Goal: Information Seeking & Learning: Find specific fact

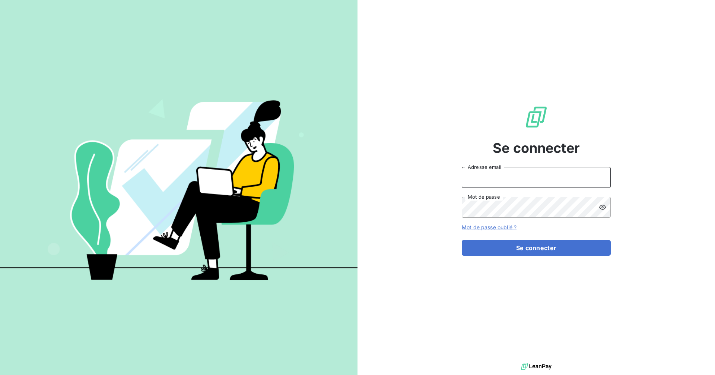
click at [513, 183] on input "Adresse email" at bounding box center [536, 177] width 149 height 21
type input "[EMAIL_ADDRESS][DOMAIN_NAME]"
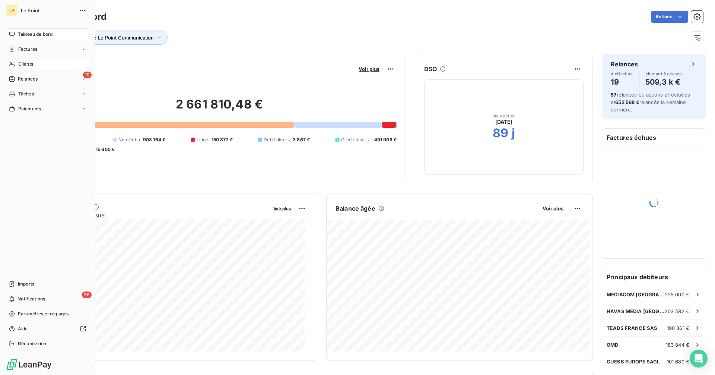
click at [25, 63] on span "Clients" at bounding box center [25, 64] width 15 height 7
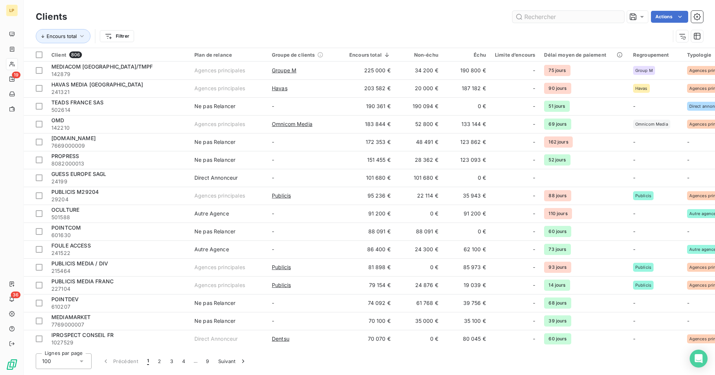
click at [560, 15] on input "text" at bounding box center [569, 17] width 112 height 12
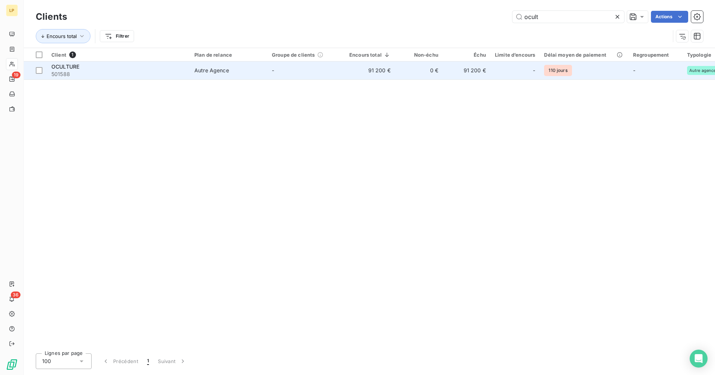
type input "ocult"
click at [467, 74] on td "91 200 €" at bounding box center [467, 70] width 48 height 18
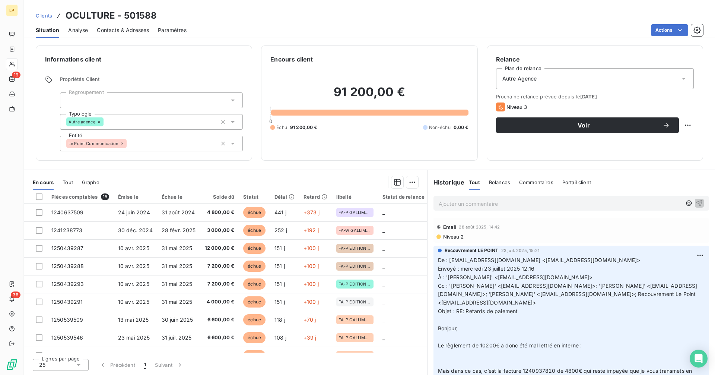
click at [127, 32] on span "Contacts & Adresses" at bounding box center [123, 29] width 52 height 7
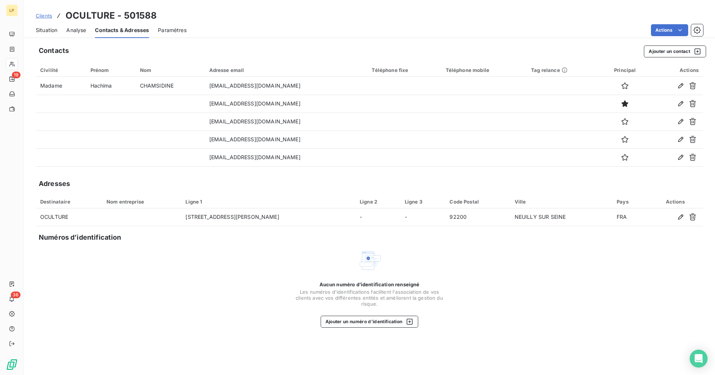
click at [47, 30] on span "Situation" at bounding box center [47, 29] width 22 height 7
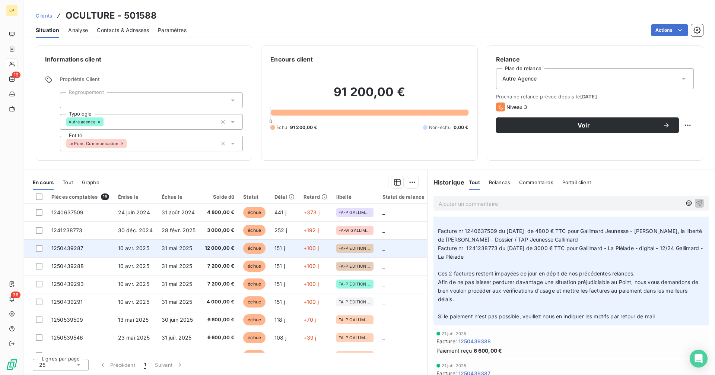
scroll to position [253, 0]
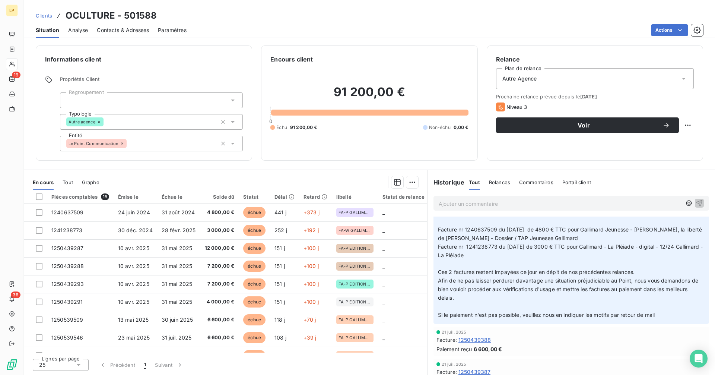
click at [42, 15] on span "Clients" at bounding box center [44, 16] width 16 height 6
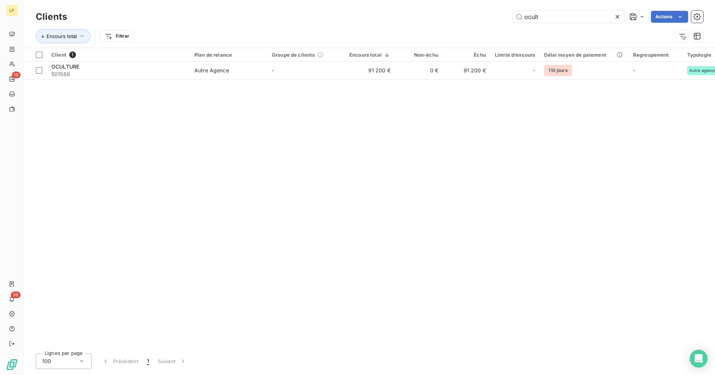
drag, startPoint x: 532, startPoint y: 19, endPoint x: 488, endPoint y: 19, distance: 44.0
click at [488, 19] on div "ocult Actions" at bounding box center [390, 17] width 628 height 12
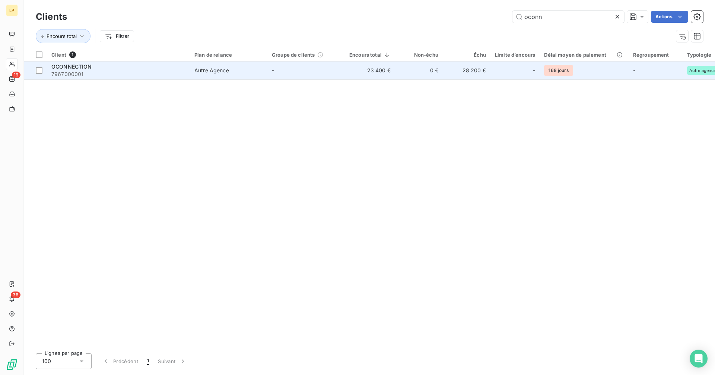
type input "oconn"
click at [415, 69] on td "0 €" at bounding box center [419, 70] width 48 height 18
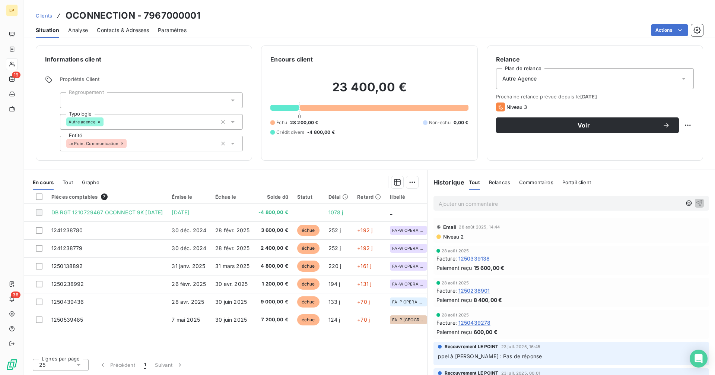
click at [121, 27] on span "Contacts & Adresses" at bounding box center [123, 29] width 52 height 7
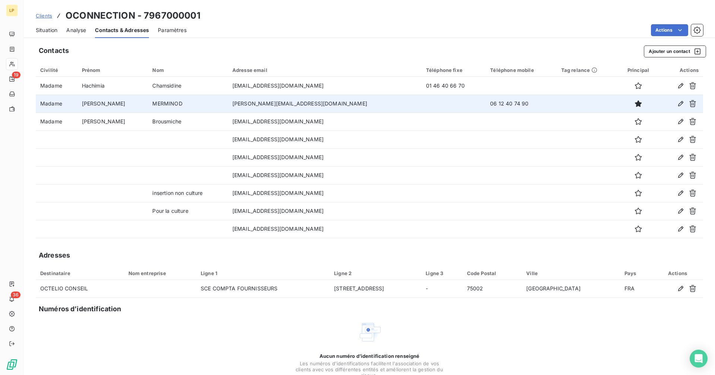
drag, startPoint x: 454, startPoint y: 104, endPoint x: 446, endPoint y: 105, distance: 7.5
click at [486, 104] on td "06 12 40 74 90" at bounding box center [521, 104] width 71 height 18
click at [486, 105] on td "06 12 40 74 90" at bounding box center [521, 104] width 71 height 18
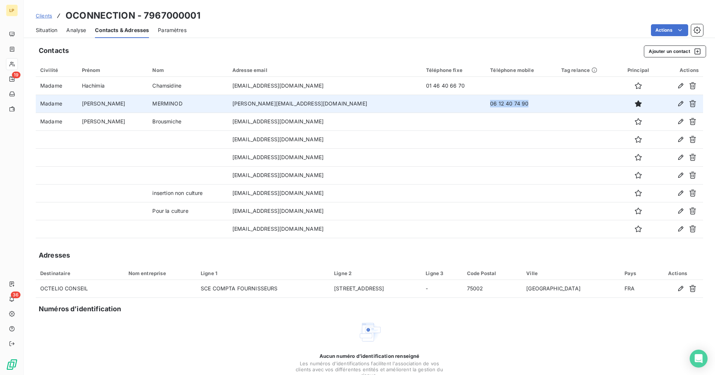
copy td "06 12 40 74 90"
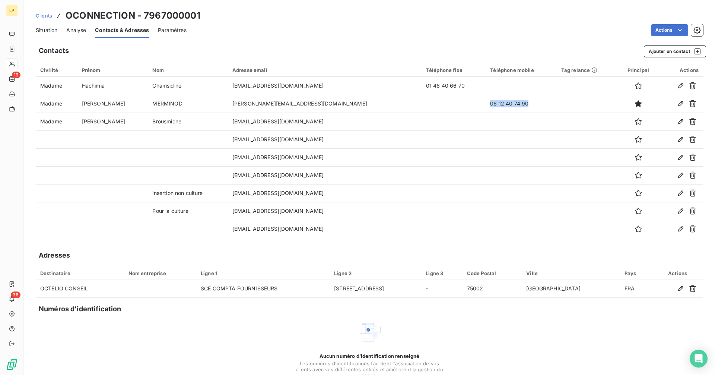
click at [51, 32] on span "Situation" at bounding box center [47, 29] width 22 height 7
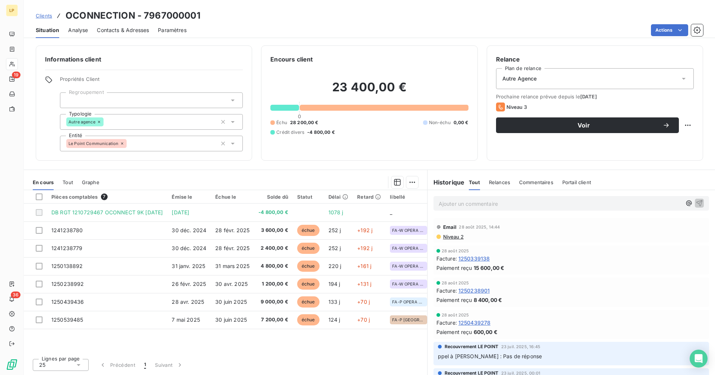
click at [47, 16] on span "Clients" at bounding box center [44, 16] width 16 height 6
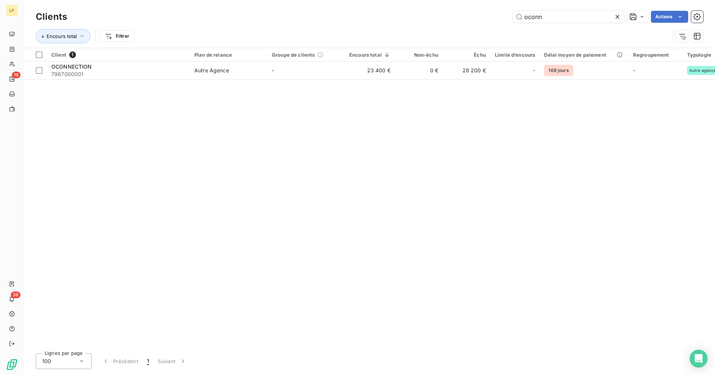
drag, startPoint x: 557, startPoint y: 18, endPoint x: 483, endPoint y: 19, distance: 74.5
click at [483, 19] on div "oconn Actions" at bounding box center [390, 17] width 628 height 12
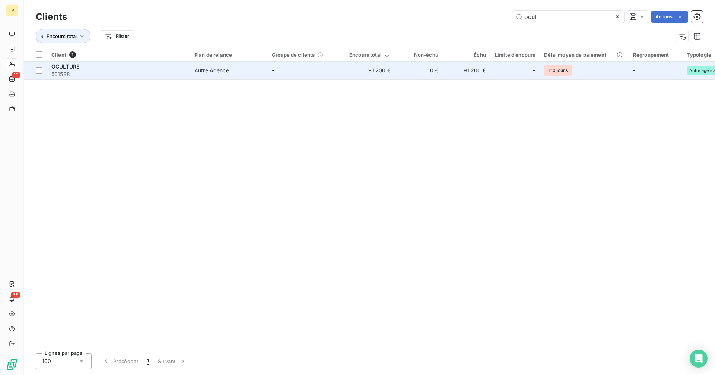
type input "ocul"
click at [426, 74] on td "0 €" at bounding box center [419, 70] width 48 height 18
